Goal: Information Seeking & Learning: Learn about a topic

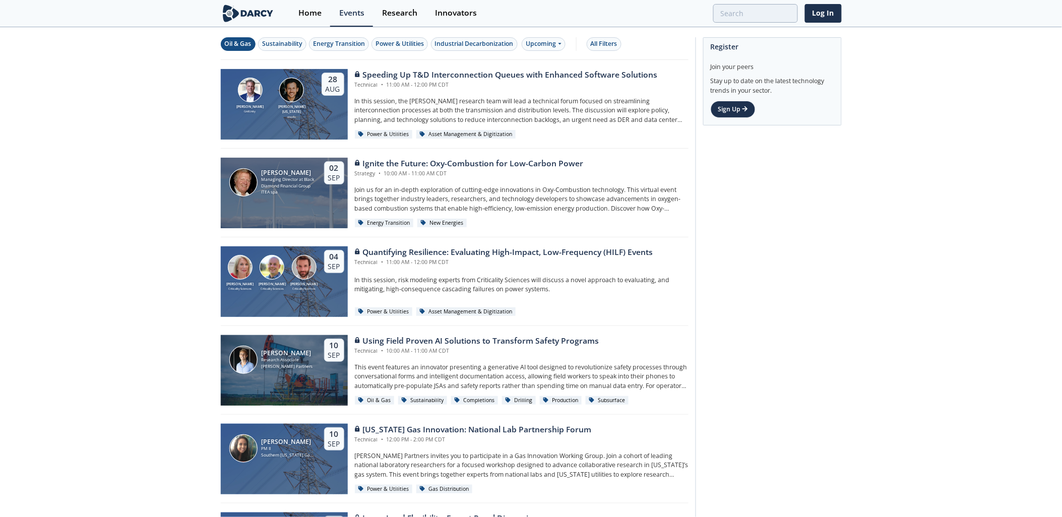
click at [253, 46] on button "Oil & Gas" at bounding box center [238, 44] width 35 height 14
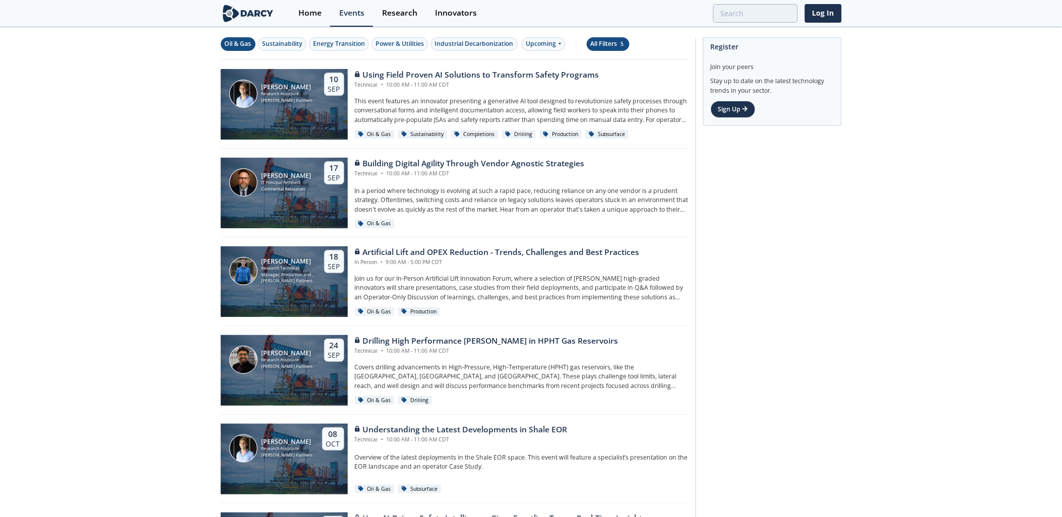
click at [617, 45] on div "All Filters 5" at bounding box center [608, 43] width 35 height 9
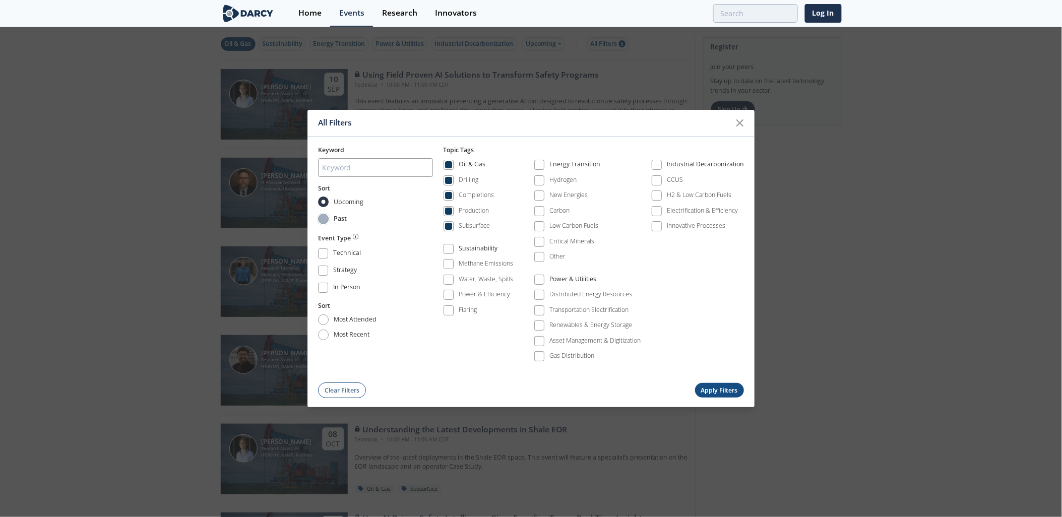
click at [322, 219] on input "Past" at bounding box center [323, 219] width 11 height 11
radio input "true"
click at [724, 394] on button "Apply Filters" at bounding box center [719, 390] width 49 height 15
